Goal: Task Accomplishment & Management: Complete application form

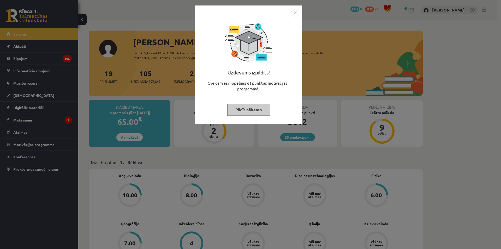
click at [246, 110] on button "Pildīt nākamo" at bounding box center [248, 110] width 43 height 12
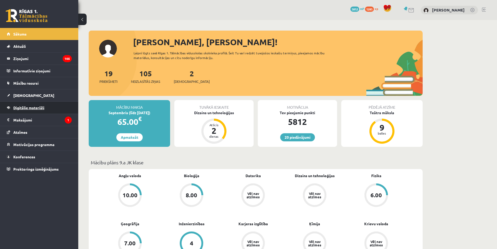
click at [44, 108] on span "Digitālie materiāli" at bounding box center [28, 107] width 31 height 5
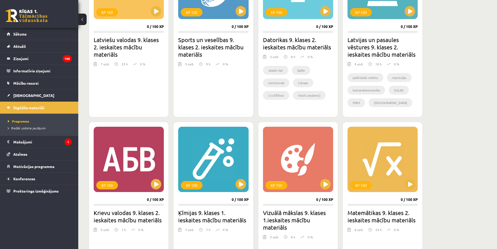
scroll to position [209, 0]
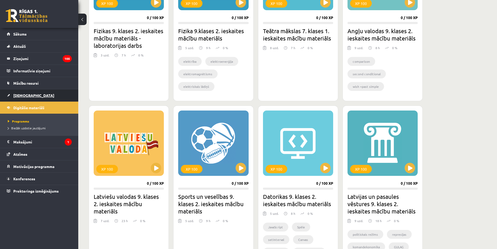
click at [23, 91] on link "[DEMOGRAPHIC_DATA]" at bounding box center [39, 95] width 65 height 12
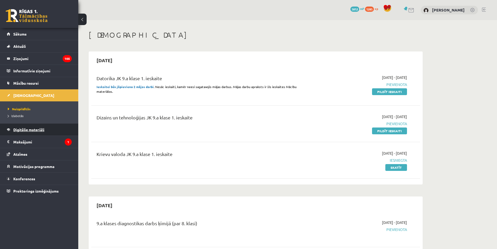
click at [24, 127] on link "Digitālie materiāli" at bounding box center [39, 130] width 65 height 12
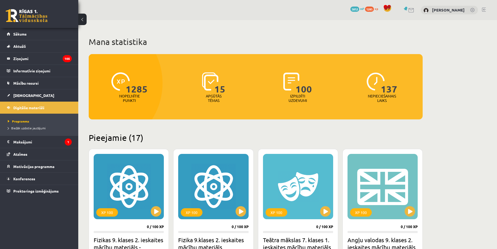
scroll to position [131, 0]
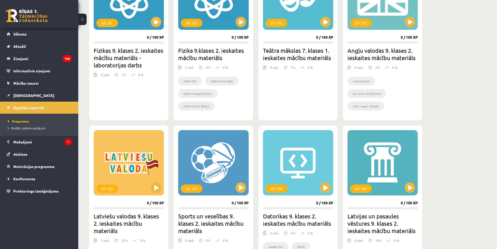
scroll to position [183, 0]
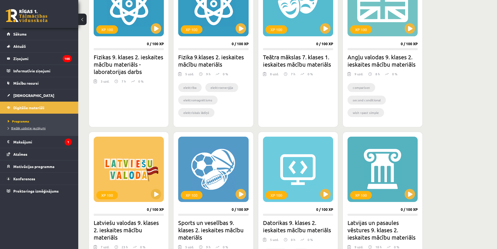
click at [28, 128] on span "Biežāk uzdotie jautājumi" at bounding box center [27, 128] width 38 height 4
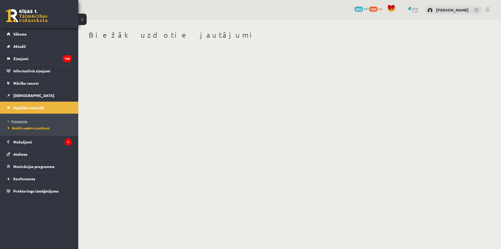
click at [17, 122] on span "Programma" at bounding box center [17, 121] width 19 height 4
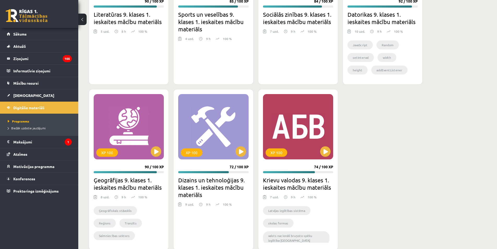
scroll to position [1332, 0]
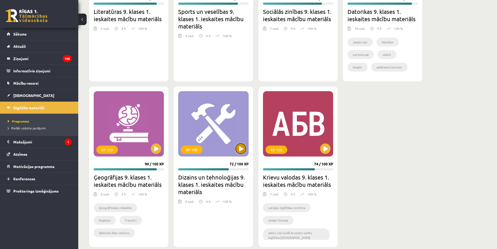
click at [244, 153] on button at bounding box center [241, 148] width 10 height 10
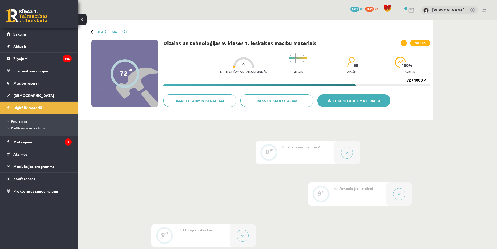
click at [350, 95] on link "Lejupielādēt materiālu" at bounding box center [354, 100] width 73 height 13
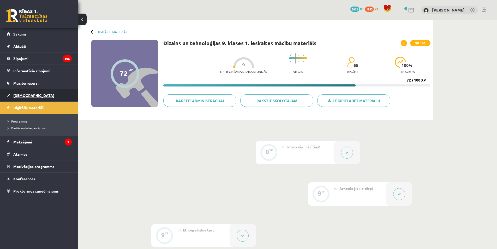
click at [42, 97] on link "[DEMOGRAPHIC_DATA]" at bounding box center [39, 95] width 65 height 12
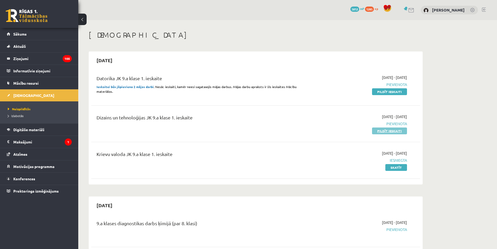
click at [385, 132] on link "Pildīt ieskaiti" at bounding box center [389, 130] width 35 height 7
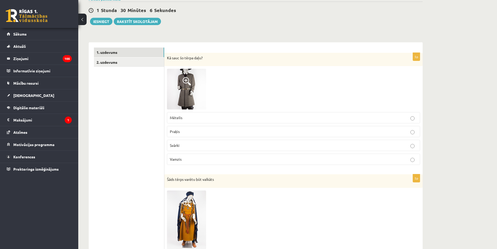
scroll to position [52, 0]
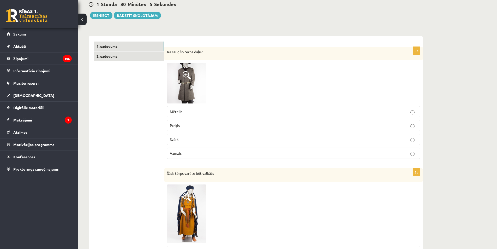
click at [129, 56] on link "2. uzdevums" at bounding box center [129, 56] width 70 height 10
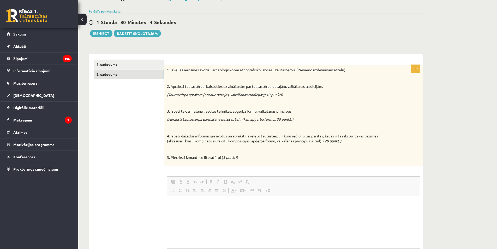
scroll to position [0, 0]
click at [126, 62] on link "1. uzdevums" at bounding box center [129, 65] width 70 height 10
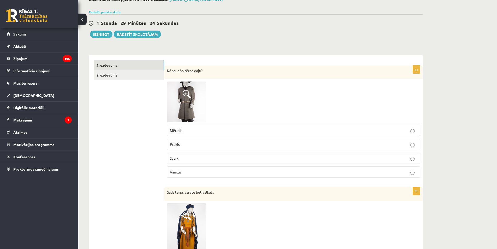
scroll to position [34, 0]
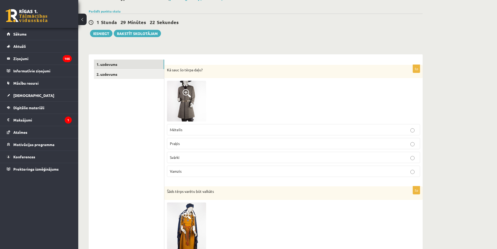
drag, startPoint x: 188, startPoint y: 102, endPoint x: 338, endPoint y: 126, distance: 152.4
click at [338, 126] on label "Mētelis" at bounding box center [293, 129] width 253 height 11
click at [196, 101] on img at bounding box center [186, 101] width 39 height 41
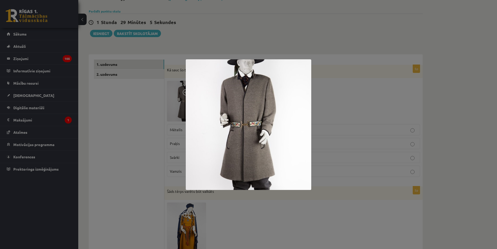
click at [165, 124] on div at bounding box center [248, 124] width 497 height 249
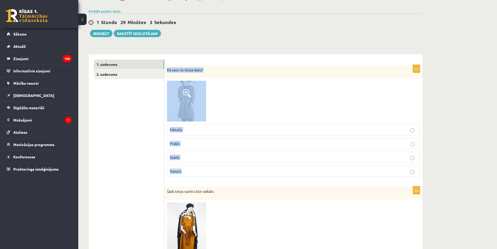
drag, startPoint x: 166, startPoint y: 68, endPoint x: 278, endPoint y: 176, distance: 155.3
click at [278, 176] on div "5p Kā sauc šo tērpa daļu? Mētelis Praķis Svārki Vamzis" at bounding box center [293, 123] width 258 height 116
copy div "Kā sauc šo tērpa daļu? Mētelis Praķis Svārki Vamzis"
click at [219, 86] on div at bounding box center [293, 101] width 253 height 41
click at [203, 113] on img at bounding box center [186, 101] width 39 height 41
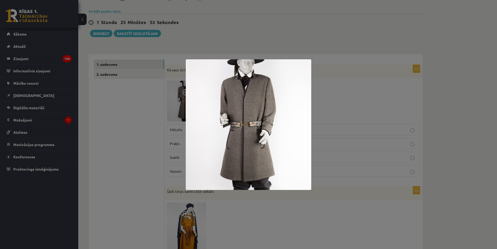
click at [256, 51] on div at bounding box center [248, 124] width 497 height 249
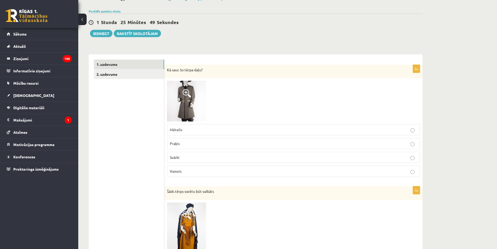
click at [247, 157] on p "Svārki" at bounding box center [294, 157] width 248 height 5
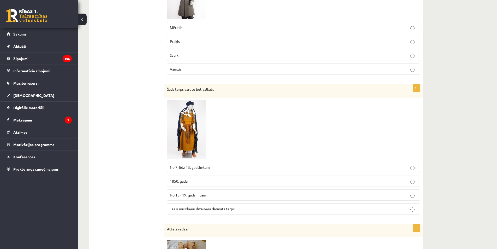
scroll to position [139, 0]
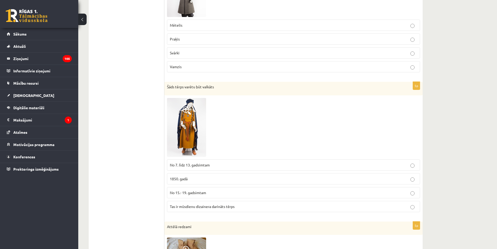
click at [194, 118] on img at bounding box center [186, 127] width 39 height 59
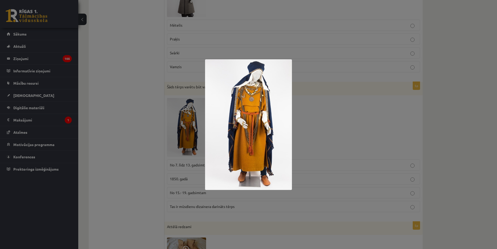
click at [184, 127] on div at bounding box center [248, 124] width 497 height 249
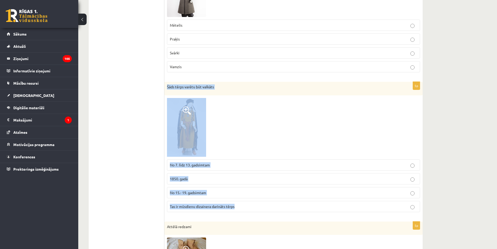
drag, startPoint x: 166, startPoint y: 80, endPoint x: 289, endPoint y: 203, distance: 174.1
copy div "Šāds tērps varētu būt valkāts No 7. līdz 13. gadsimtam 1850. gadā No 15.- 19. g…"
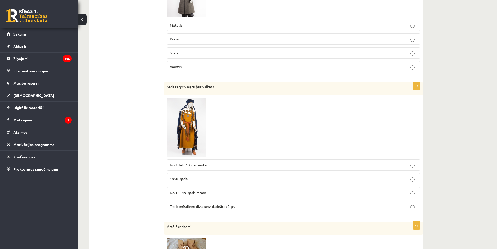
click at [168, 163] on label "No 7. līdz 13. gadsimtam" at bounding box center [293, 164] width 253 height 11
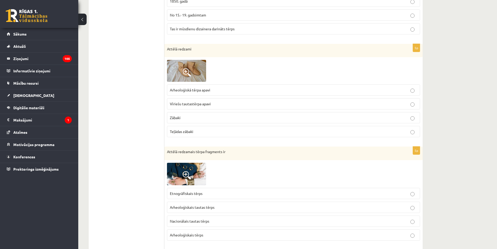
scroll to position [321, 0]
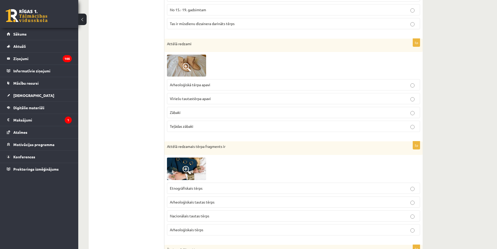
click at [180, 70] on img at bounding box center [186, 66] width 39 height 22
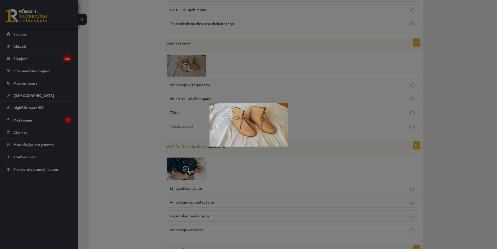
click at [181, 70] on div at bounding box center [248, 124] width 497 height 249
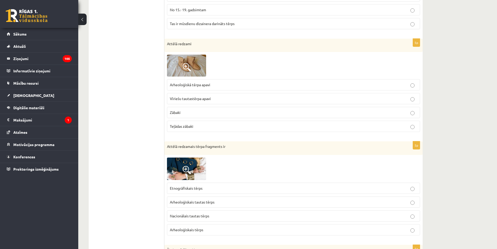
click at [187, 69] on span at bounding box center [187, 67] width 8 height 8
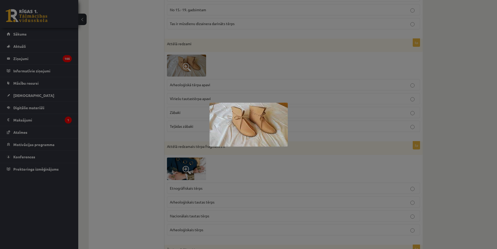
click at [137, 94] on div at bounding box center [248, 124] width 497 height 249
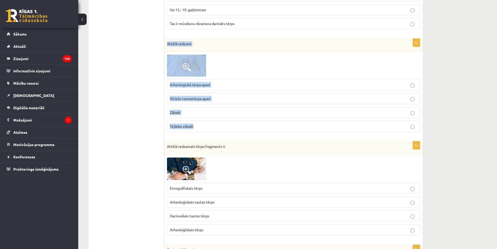
drag, startPoint x: 164, startPoint y: 42, endPoint x: 267, endPoint y: 128, distance: 134.0
click at [267, 128] on div "5p Attēlā redzami Arheoloģiskā tērpa apavi Vīriešu tautastērpa apavi Zābaki Teļ…" at bounding box center [293, 88] width 258 height 98
copy div "Attēlā redzami Arheoloģiskā tērpa apavi Vīriešu tautastērpa apavi Zābaki Teļāda…"
click at [191, 87] on p "Arheoloģiskā tērpa apavi" at bounding box center [294, 84] width 248 height 5
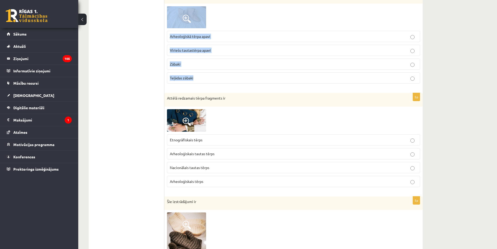
scroll to position [400, 0]
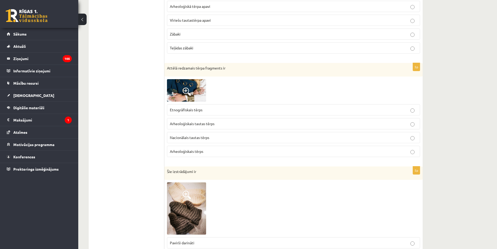
click at [150, 98] on ul "1. uzdevums 2. uzdevums" at bounding box center [129, 125] width 70 height 862
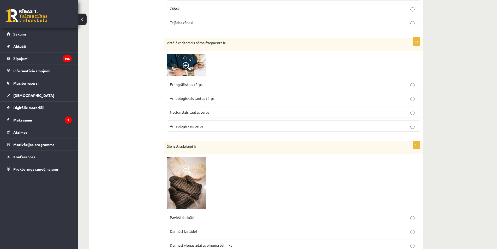
scroll to position [426, 0]
click at [189, 68] on span at bounding box center [187, 65] width 8 height 8
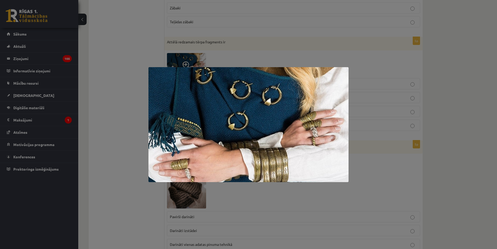
click at [163, 70] on img at bounding box center [249, 124] width 200 height 115
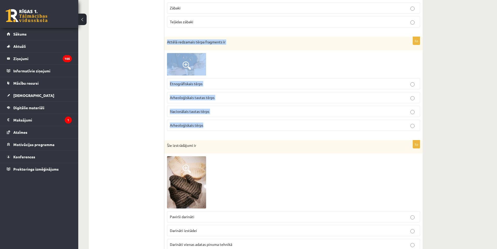
drag, startPoint x: 166, startPoint y: 40, endPoint x: 257, endPoint y: 126, distance: 124.9
click at [257, 126] on div "5p Attēlā redzamais tērpa fragments ir Etnogrāfiskais tērps Arheoloģiskais taut…" at bounding box center [293, 86] width 258 height 98
copy div "Attēlā redzamais tērpa fragments ir Etnogrāfiskais tērps Arheoloģiskais tautas …"
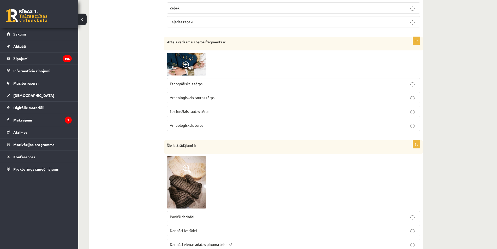
click at [142, 62] on ul "1. uzdevums 2. uzdevums" at bounding box center [129, 99] width 70 height 862
click at [191, 59] on img at bounding box center [186, 64] width 39 height 22
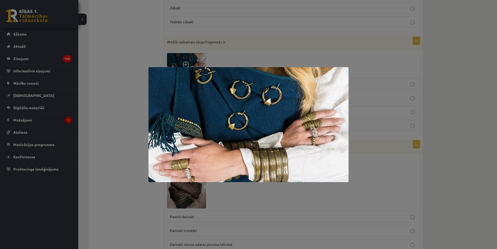
click at [120, 91] on div at bounding box center [248, 124] width 497 height 249
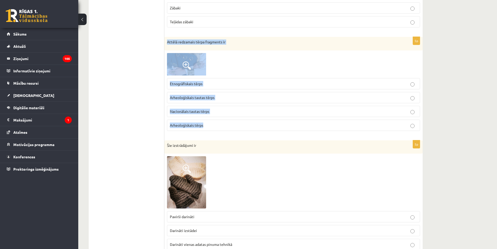
drag, startPoint x: 167, startPoint y: 42, endPoint x: 289, endPoint y: 121, distance: 144.9
click at [289, 121] on div "5p Attēlā redzamais tērpa fragments ir Etnogrāfiskais tērps Arheoloģiskais taut…" at bounding box center [293, 86] width 258 height 98
copy div "Attēlā redzamais tērpa fragments ir Etnogrāfiskais tērps Arheoloģiskais tautas …"
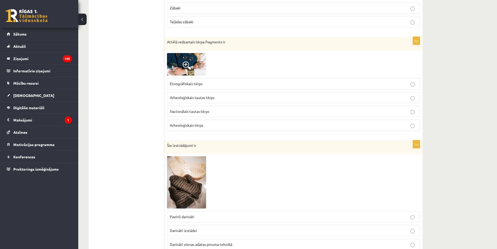
click at [149, 76] on ul "1. uzdevums 2. uzdevums" at bounding box center [129, 99] width 70 height 862
click at [210, 129] on label "Arheoloģiskais tērps" at bounding box center [293, 125] width 253 height 11
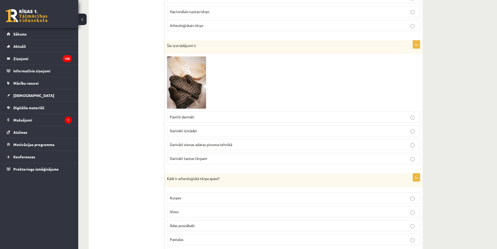
scroll to position [530, 0]
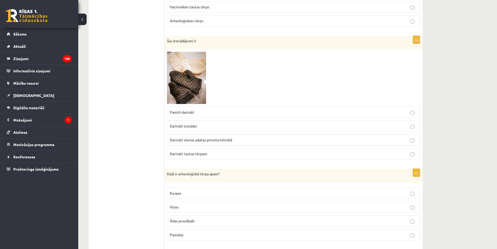
click at [187, 79] on img at bounding box center [186, 78] width 39 height 52
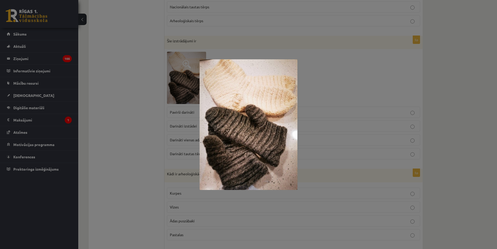
drag, startPoint x: 156, startPoint y: 124, endPoint x: 169, endPoint y: 94, distance: 32.6
click at [156, 123] on div at bounding box center [248, 124] width 497 height 249
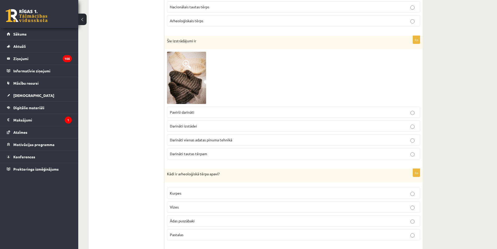
drag, startPoint x: 163, startPoint y: 39, endPoint x: 235, endPoint y: 89, distance: 87.8
drag, startPoint x: 149, startPoint y: 54, endPoint x: 154, endPoint y: 50, distance: 6.0
click at [166, 47] on div "Šie izstrādājumi ir" at bounding box center [293, 43] width 258 height 14
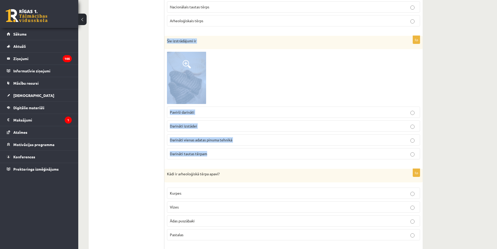
drag, startPoint x: 166, startPoint y: 41, endPoint x: 254, endPoint y: 154, distance: 143.1
click at [254, 154] on div "5p Šie izstrādājumi ir Pavirši darināti Darināti izstādei Darināti vienas adata…" at bounding box center [293, 100] width 258 height 128
copy div "Šie izstrādājumi ir Pavirši darināti Darināti izstādei Darināti vienas adatas p…"
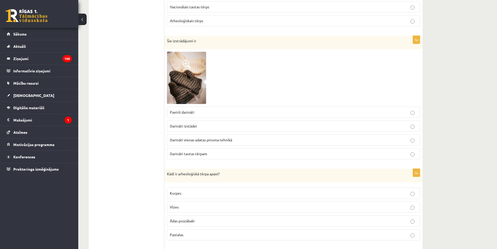
click at [180, 154] on span "Darināti tautas tērpam" at bounding box center [188, 153] width 37 height 5
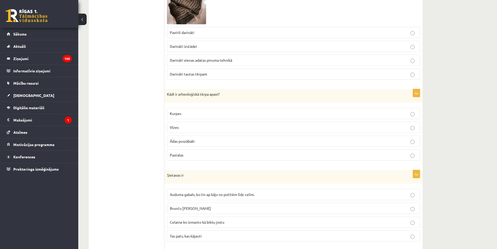
scroll to position [635, 0]
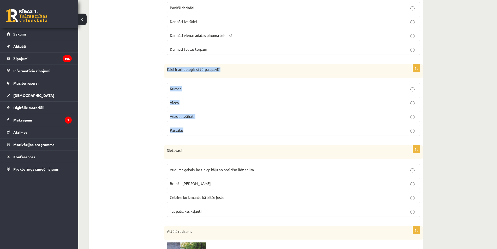
drag, startPoint x: 165, startPoint y: 70, endPoint x: 218, endPoint y: 131, distance: 80.7
click at [218, 131] on div "5p Kādi ir arheoloģiskā tērpa apavi? Kurpes Vīzes Ādas puszābaki Pastalas" at bounding box center [293, 102] width 258 height 76
drag, startPoint x: 178, startPoint y: 70, endPoint x: 219, endPoint y: 67, distance: 41.4
click at [219, 67] on div "Kādi ir arheoloģiskā tērpa apavi?" at bounding box center [293, 71] width 258 height 14
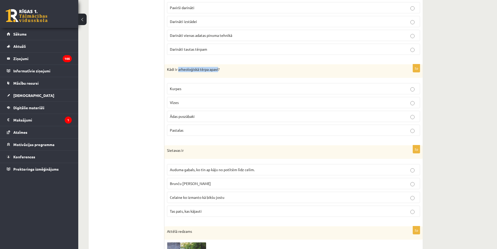
copy p "arheoloģiskā tērpa apavi"
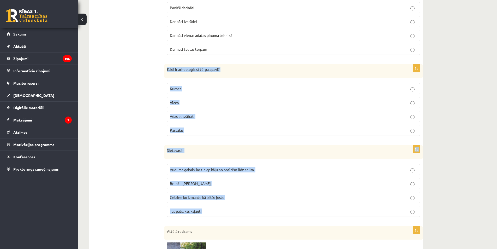
drag, startPoint x: 166, startPoint y: 67, endPoint x: 282, endPoint y: 214, distance: 188.0
copy form "Kādi ir arheoloģiskā tērpa apavi? Kurpes Vīzes Ādas puszābaki Pastalas 5p Sieta…"
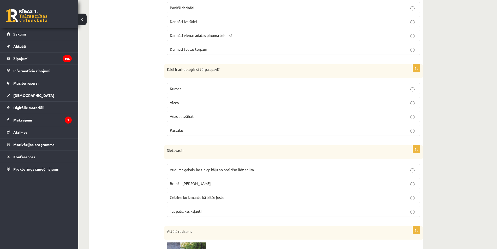
click at [211, 117] on p "Ādas puszābaki" at bounding box center [294, 116] width 248 height 5
click at [214, 168] on span "Auduma gabals, ko tin ap kāju no potītēm līdz celim." at bounding box center [212, 169] width 85 height 5
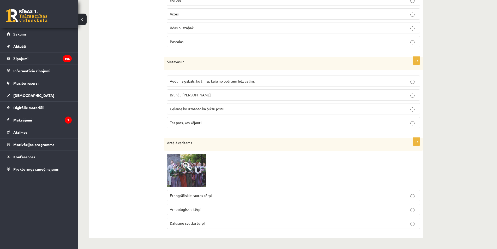
scroll to position [724, 0]
click at [192, 168] on img at bounding box center [186, 171] width 39 height 34
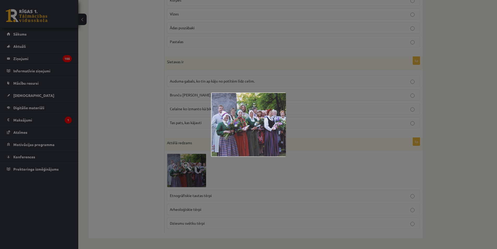
drag, startPoint x: 238, startPoint y: 133, endPoint x: 163, endPoint y: 98, distance: 83.6
click at [163, 98] on div at bounding box center [248, 124] width 497 height 249
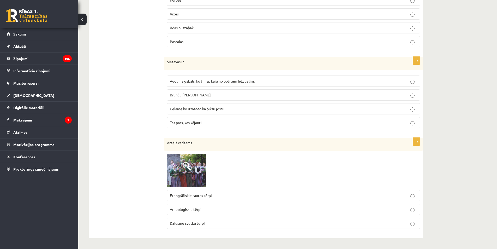
click at [194, 198] on label "Etnogrāfiskie tautas tērpi" at bounding box center [293, 195] width 253 height 11
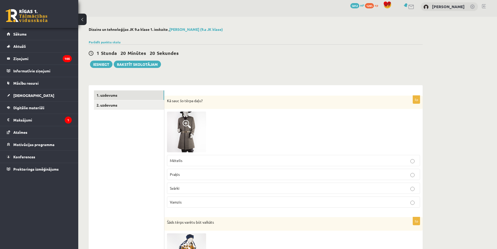
scroll to position [0, 0]
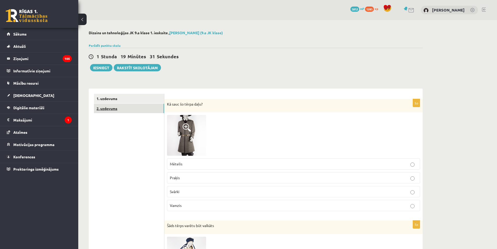
click at [143, 107] on link "2. uzdevums" at bounding box center [129, 109] width 70 height 10
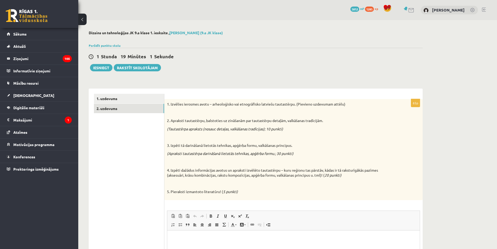
click at [236, 104] on p "1. Izvēlies ierosmes avotu – arheoloģisko vai etnogrāfisko latviešu tautastērpu…" at bounding box center [280, 104] width 227 height 5
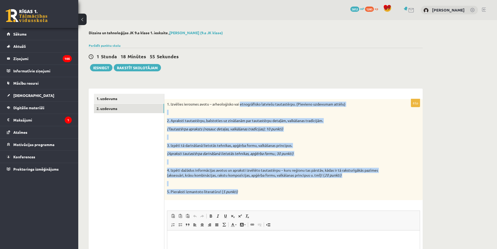
drag, startPoint x: 241, startPoint y: 103, endPoint x: 318, endPoint y: 197, distance: 120.8
click at [318, 197] on div "1. Izvēlies ierosmes avotu – arheoloģisko vai etnogrāfisko latviešu tautastērpu…" at bounding box center [293, 149] width 258 height 101
copy div "etnogrāfisko latviešu tautastērpu. (Pievieno uzdevumam attēlu) 2. Apraksti taut…"
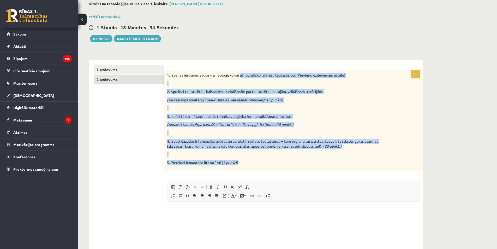
scroll to position [8, 0]
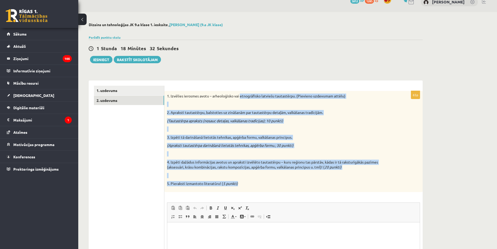
click at [228, 101] on div "1. Izvēlies ierosmes avotu – arheoloģisko vai etnogrāfisko latviešu tautastērpu…" at bounding box center [293, 141] width 258 height 101
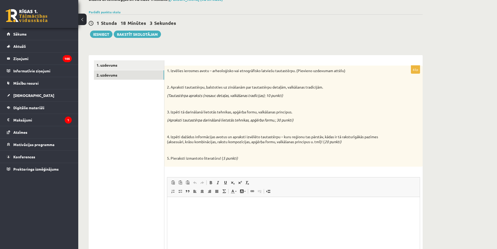
scroll to position [34, 0]
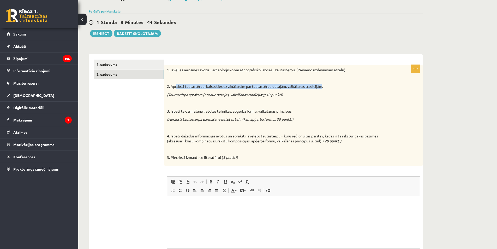
drag, startPoint x: 325, startPoint y: 87, endPoint x: 178, endPoint y: 83, distance: 146.8
click at [178, 83] on div "1. Izvēlies ierosmes avotu – arheoloģisko vai etnogrāfisko latviešu tautastērpu…" at bounding box center [293, 115] width 258 height 101
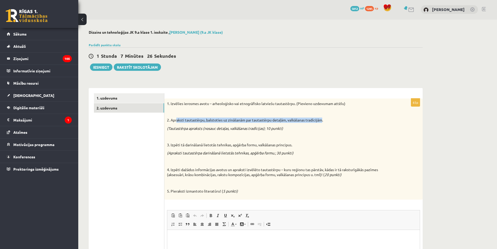
scroll to position [0, 0]
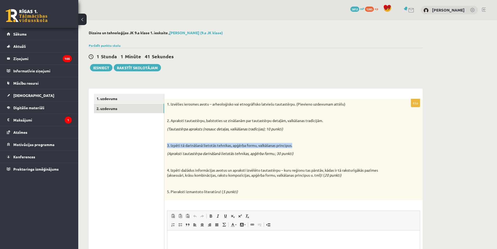
drag, startPoint x: 296, startPoint y: 144, endPoint x: 199, endPoint y: 136, distance: 97.8
click at [199, 136] on div "1. Izvēlies ierosmes avotu – arheoloģisko vai etnogrāfisko latviešu tautastērpu…" at bounding box center [293, 149] width 258 height 101
drag, startPoint x: 302, startPoint y: 156, endPoint x: 170, endPoint y: 141, distance: 132.7
click at [170, 141] on div "1. Izvēlies ierosmes avotu – arheoloģisko vai etnogrāfisko latviešu tautastērpu…" at bounding box center [293, 149] width 258 height 101
copy div "Izpēti tā darināšanā lietotās tehnikas, apģērba formu, valkāšanas principus. (A…"
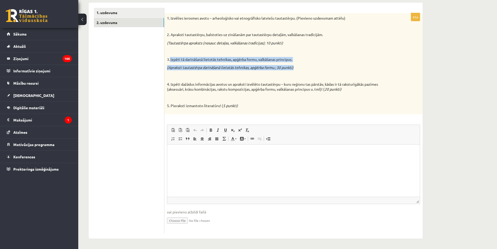
scroll to position [86, 0]
click at [187, 221] on input "file" at bounding box center [293, 219] width 253 height 11
click at [186, 219] on input "file" at bounding box center [293, 219] width 253 height 11
type input "**********"
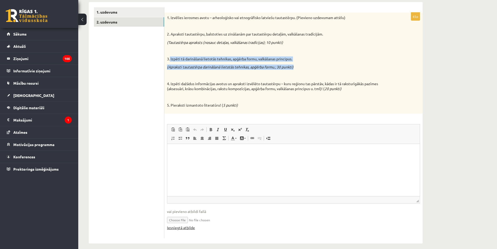
click at [187, 226] on link "Iesniegtā atbilde" at bounding box center [181, 227] width 28 height 5
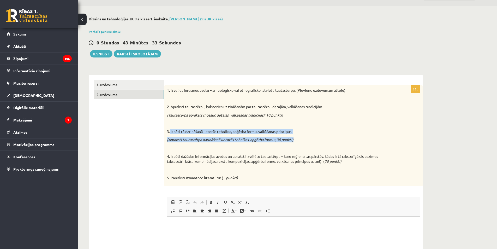
scroll to position [0, 0]
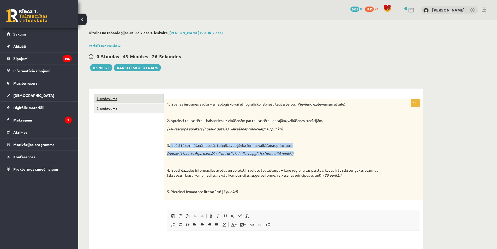
click at [107, 99] on link "1. uzdevums" at bounding box center [129, 99] width 70 height 10
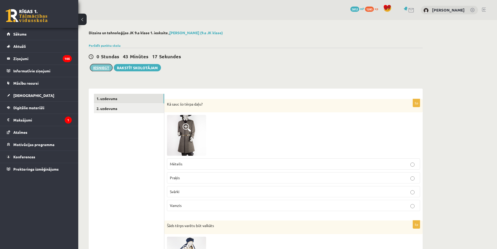
click at [98, 68] on button "Iesniegt" at bounding box center [101, 67] width 22 height 7
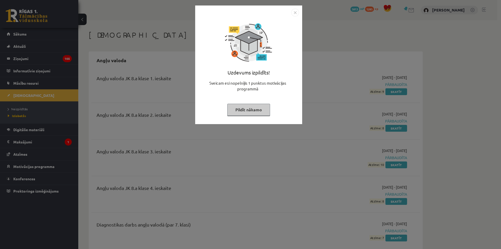
click at [243, 104] on button "Pildīt nākamo" at bounding box center [248, 110] width 43 height 12
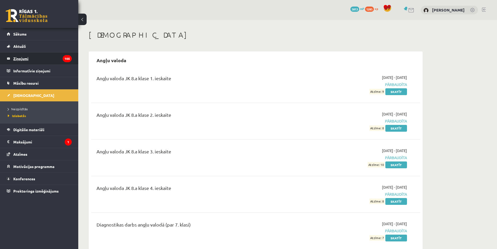
click at [26, 60] on legend "Ziņojumi 105" at bounding box center [42, 58] width 58 height 12
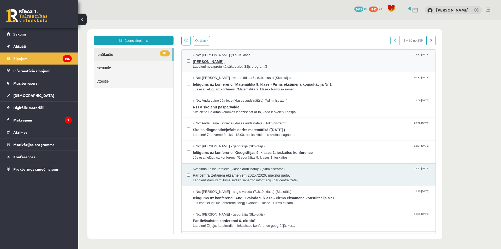
click at [272, 67] on span "Labdien! nesaprotu kā sākt darbu S2js programā!" at bounding box center [312, 66] width 238 height 5
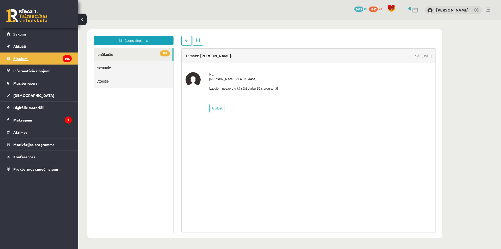
click at [26, 58] on legend "Ziņojumi 105" at bounding box center [42, 58] width 58 height 12
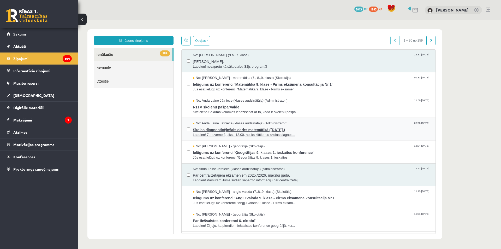
click at [243, 131] on span "Skolas diagnosticējošais darbs matemātikā (07.11.2025.)" at bounding box center [312, 129] width 238 height 7
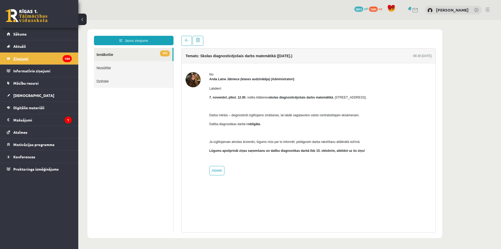
click at [31, 56] on legend "Ziņojumi 104" at bounding box center [42, 58] width 58 height 12
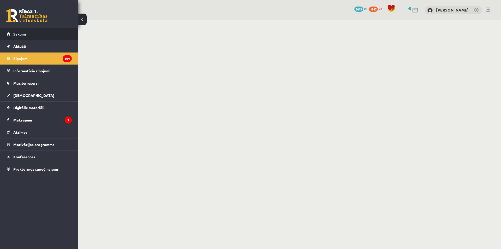
click at [27, 33] on link "Sākums" at bounding box center [39, 34] width 65 height 12
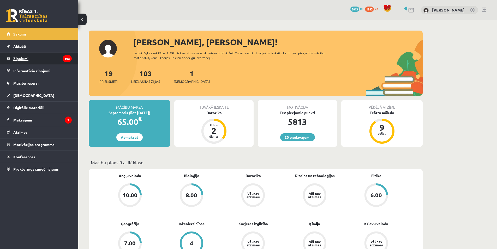
click at [25, 60] on legend "Ziņojumi 103" at bounding box center [42, 58] width 58 height 12
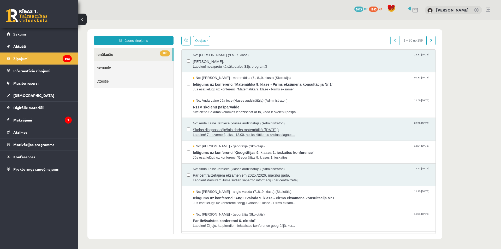
click at [253, 130] on span "Skolas diagnosticējošais darbs matemātikā (07.11.2025.)" at bounding box center [312, 129] width 238 height 7
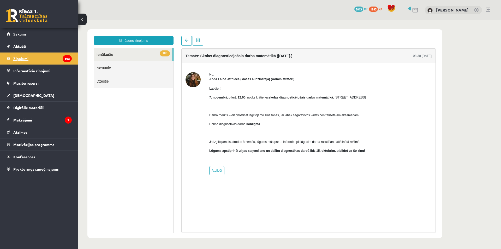
click at [16, 58] on legend "Ziņojumi 103" at bounding box center [42, 58] width 58 height 12
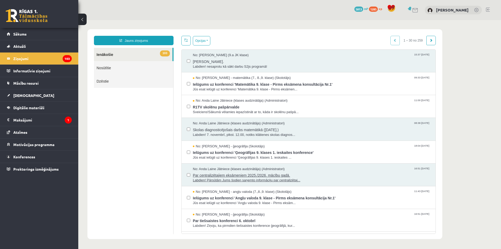
click at [252, 174] on span "Par centralizētajiem eksāmeniem 2025./2026. mācību gadā." at bounding box center [312, 174] width 238 height 7
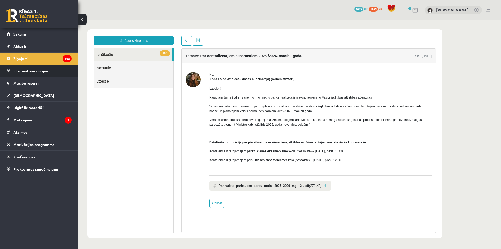
click at [26, 72] on legend "Informatīvie ziņojumi 0" at bounding box center [42, 71] width 58 height 12
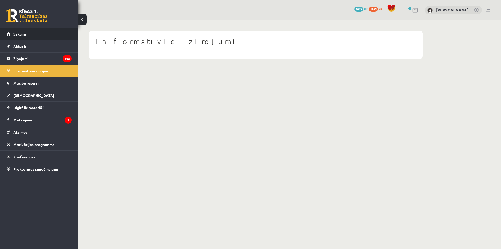
click at [26, 29] on link "Sākums" at bounding box center [39, 34] width 65 height 12
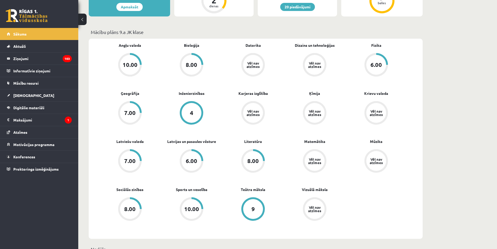
scroll to position [131, 0]
click at [136, 207] on div "8.00" at bounding box center [130, 209] width 20 height 20
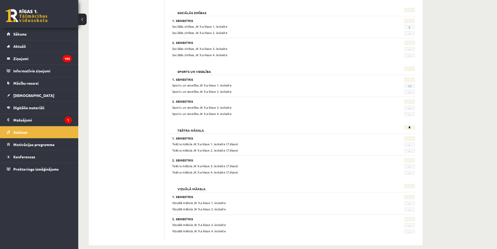
scroll to position [907, 0]
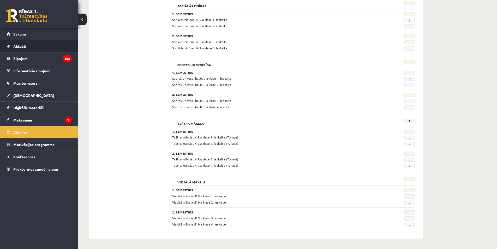
click at [39, 44] on link "Aktuāli" at bounding box center [39, 46] width 65 height 12
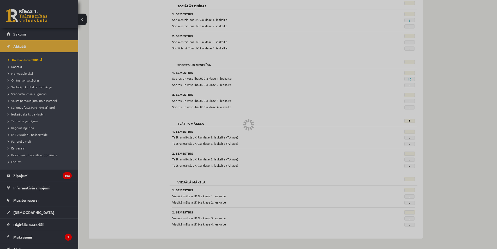
scroll to position [320, 0]
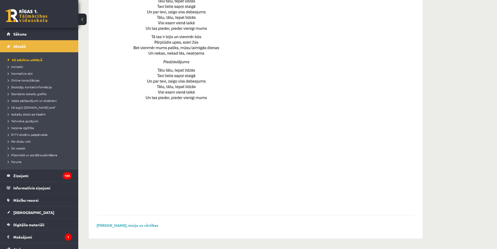
click at [32, 20] on link at bounding box center [27, 15] width 42 height 13
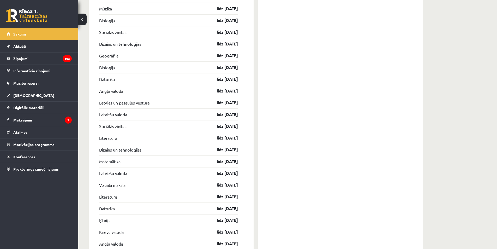
scroll to position [783, 0]
